Goal: Find contact information: Find contact information

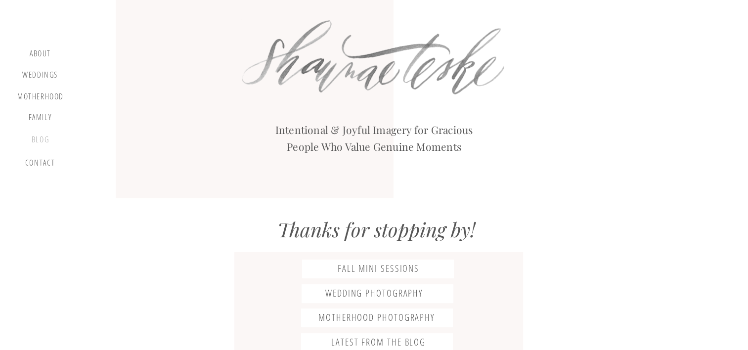
click at [46, 140] on div "blog" at bounding box center [40, 142] width 29 height 14
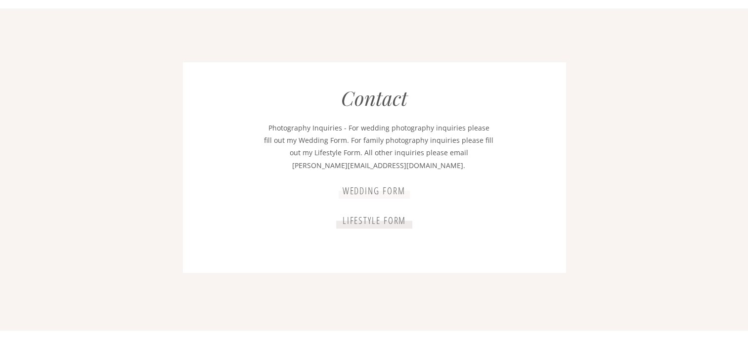
scroll to position [1788, 0]
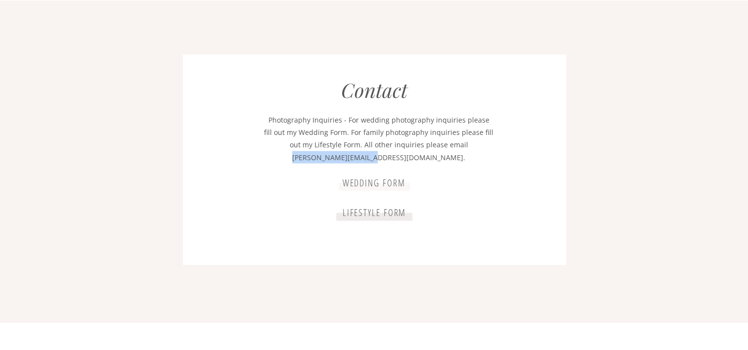
drag, startPoint x: 328, startPoint y: 150, endPoint x: 419, endPoint y: 160, distance: 91.5
click at [419, 160] on p "Photography Inquiries - For wedding photography inquiries please fill out my We…" at bounding box center [379, 138] width 230 height 51
drag, startPoint x: 418, startPoint y: 160, endPoint x: 403, endPoint y: 158, distance: 15.5
copy p "shaunae@shaunae.com."
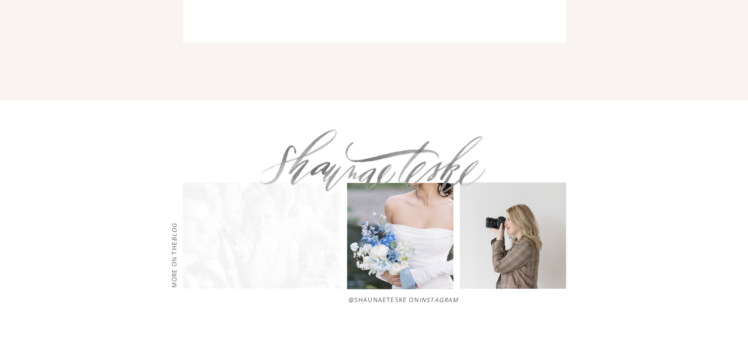
scroll to position [2078, 0]
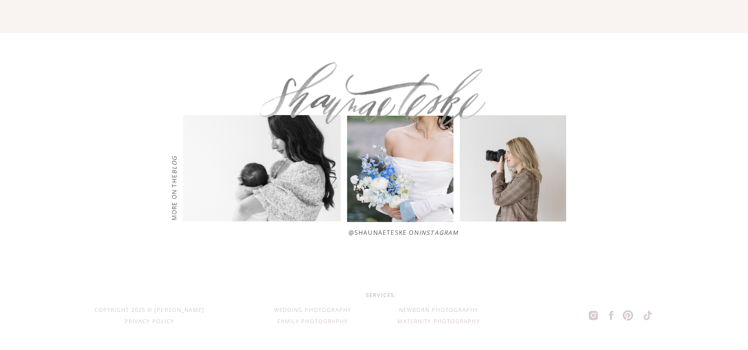
click at [608, 316] on icon at bounding box center [611, 316] width 12 height 14
